Goal: Book appointment/travel/reservation

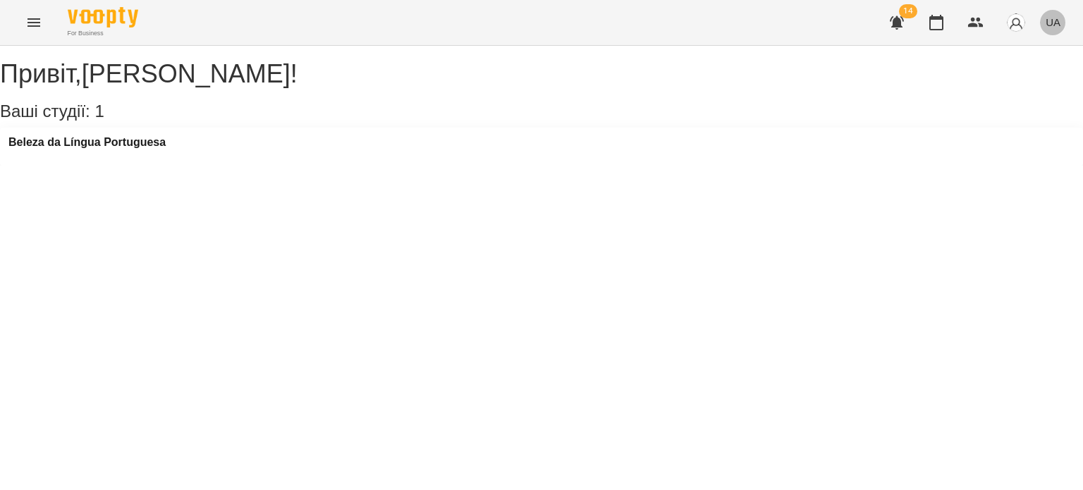
click at [1048, 27] on span "UA" at bounding box center [1053, 22] width 15 height 15
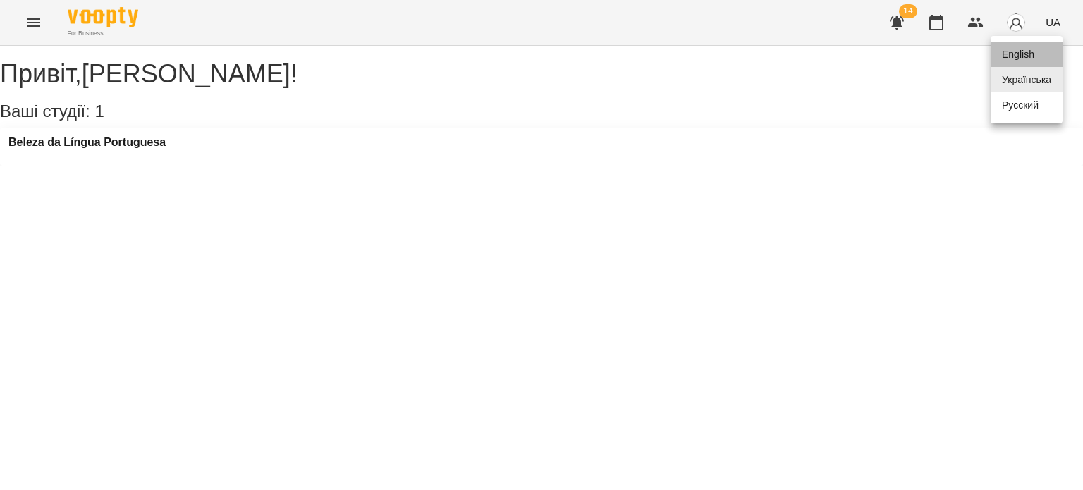
click at [1020, 53] on div "English" at bounding box center [1027, 54] width 72 height 25
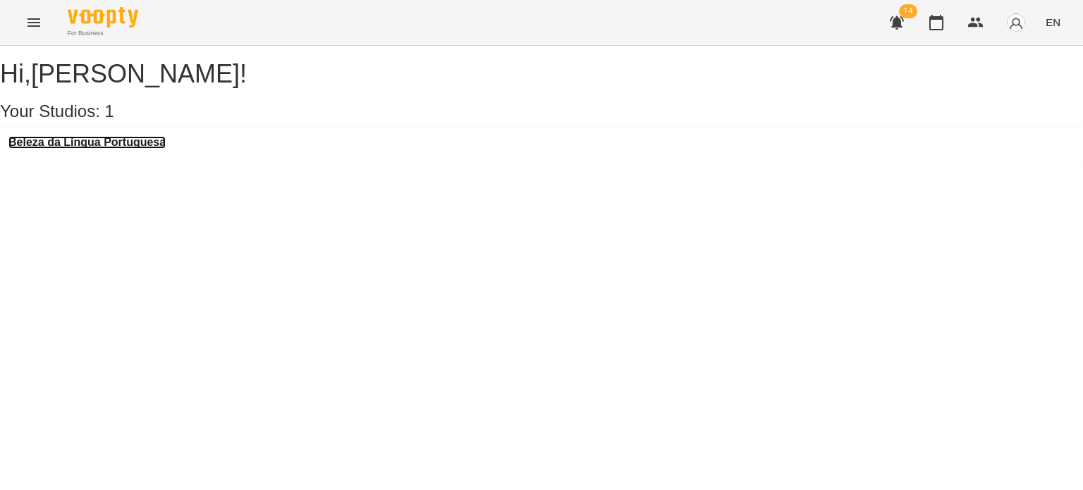
click at [130, 149] on h3 "Beleza da Língua Portuguesa" at bounding box center [86, 142] width 157 height 13
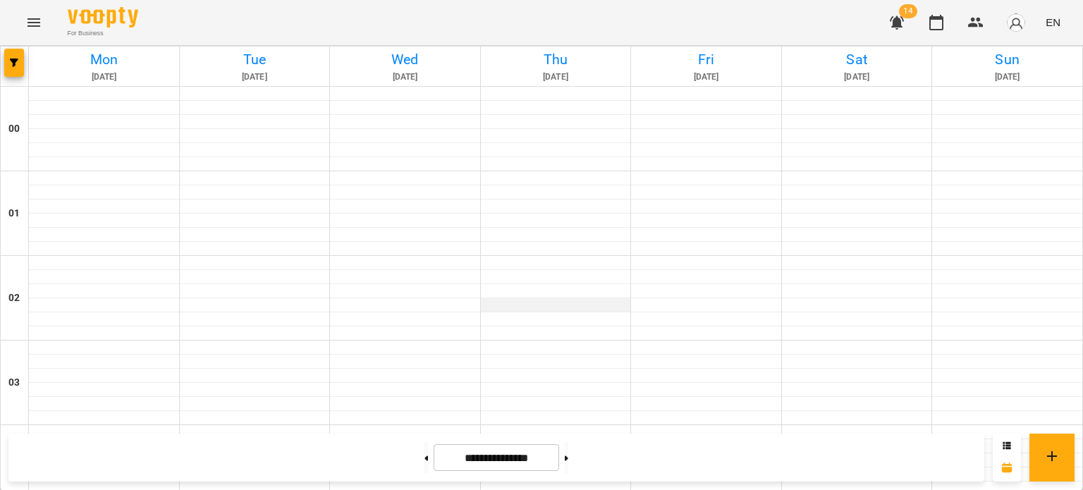
scroll to position [914, 0]
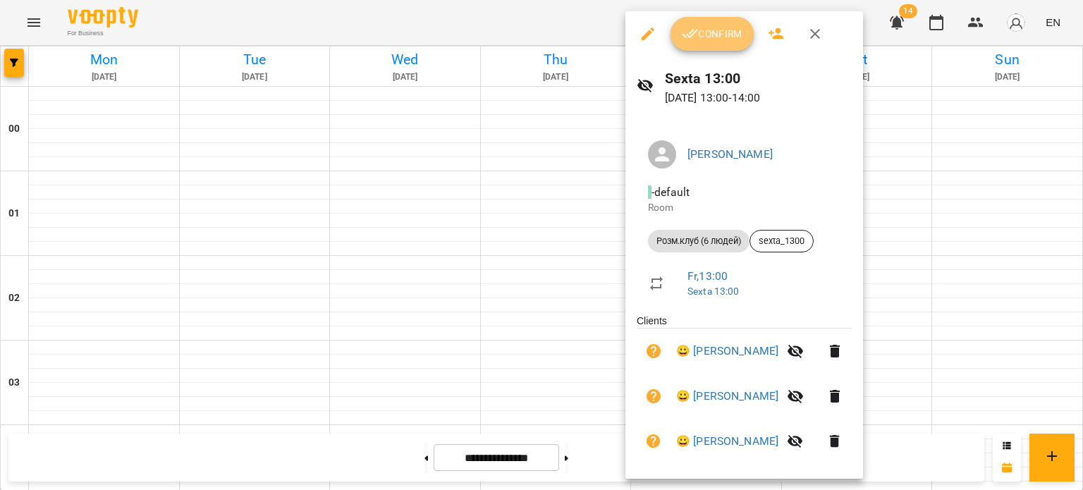
click at [711, 47] on button "Confirm" at bounding box center [711, 34] width 83 height 34
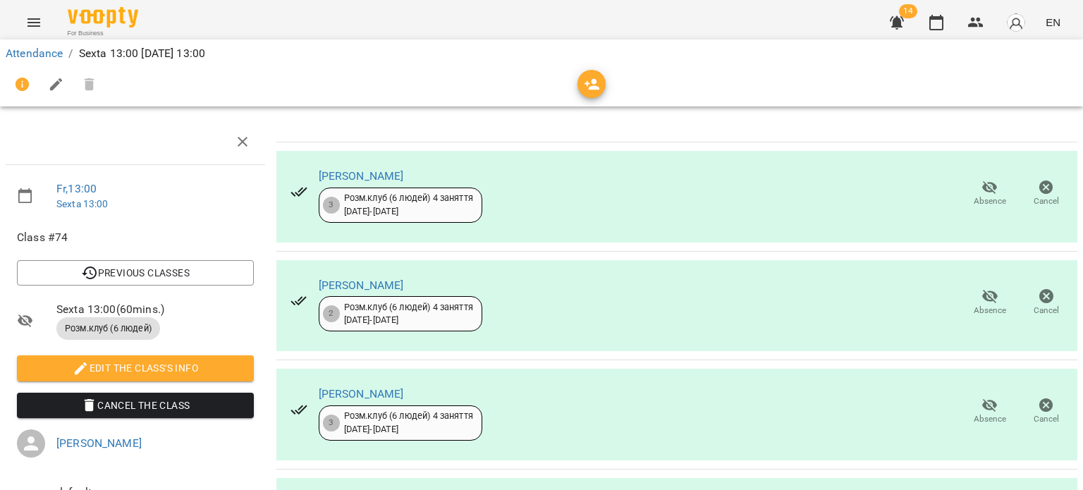
scroll to position [333, 0]
